Goal: Information Seeking & Learning: Compare options

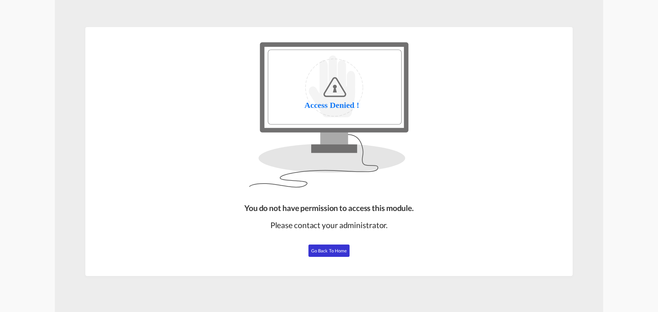
click at [330, 251] on span "Go Back to Home" at bounding box center [329, 250] width 36 height 5
